Goal: Task Accomplishment & Management: Manage account settings

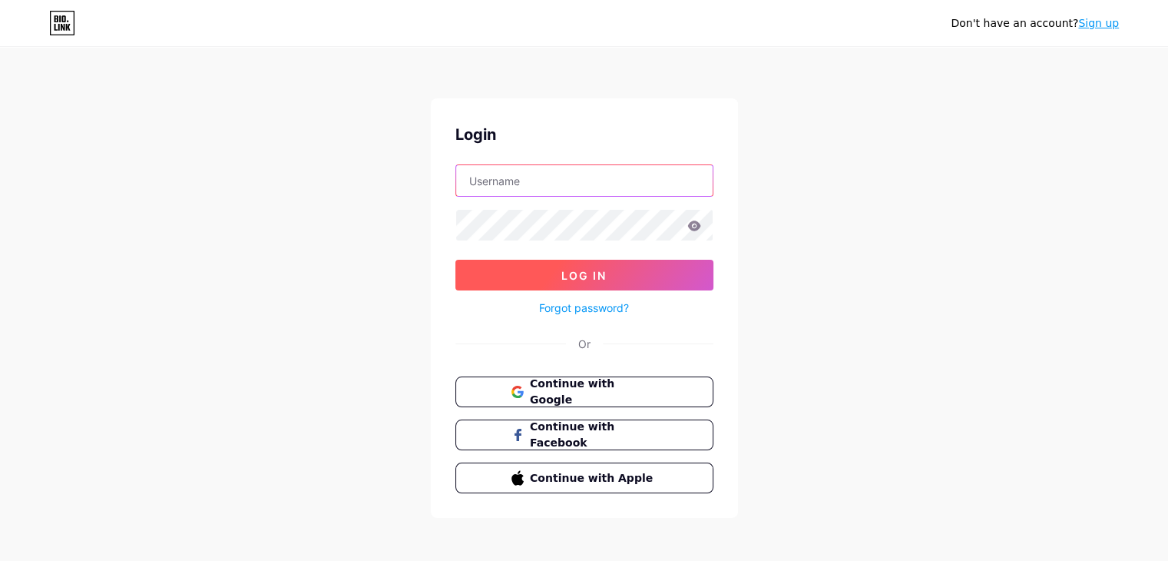
type input "[EMAIL_ADDRESS][DOMAIN_NAME]"
click at [554, 272] on button "Log In" at bounding box center [584, 275] width 258 height 31
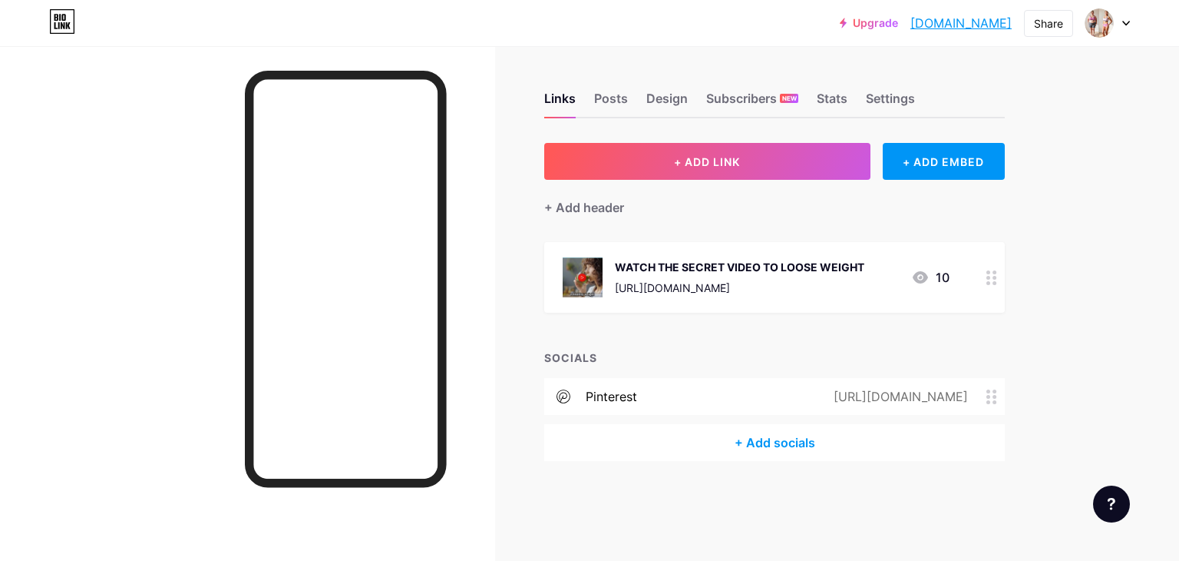
click at [630, 93] on div "Links Posts Design Subscribers NEW Stats Settings" at bounding box center [774, 92] width 461 height 54
click at [614, 97] on div "Posts" at bounding box center [611, 103] width 34 height 28
